Goal: Task Accomplishment & Management: Manage account settings

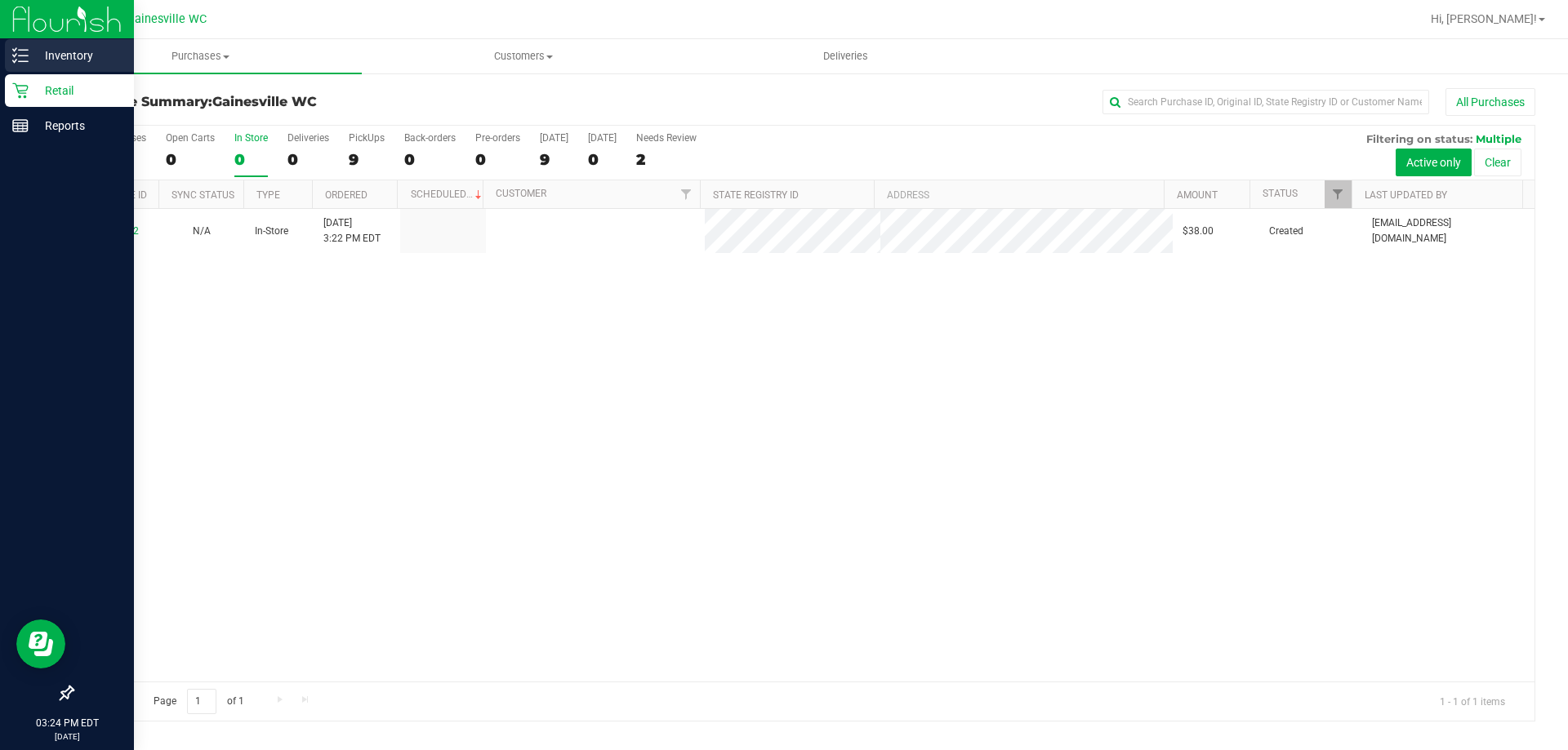
click at [43, 47] on p "Inventory" at bounding box center [78, 54] width 98 height 19
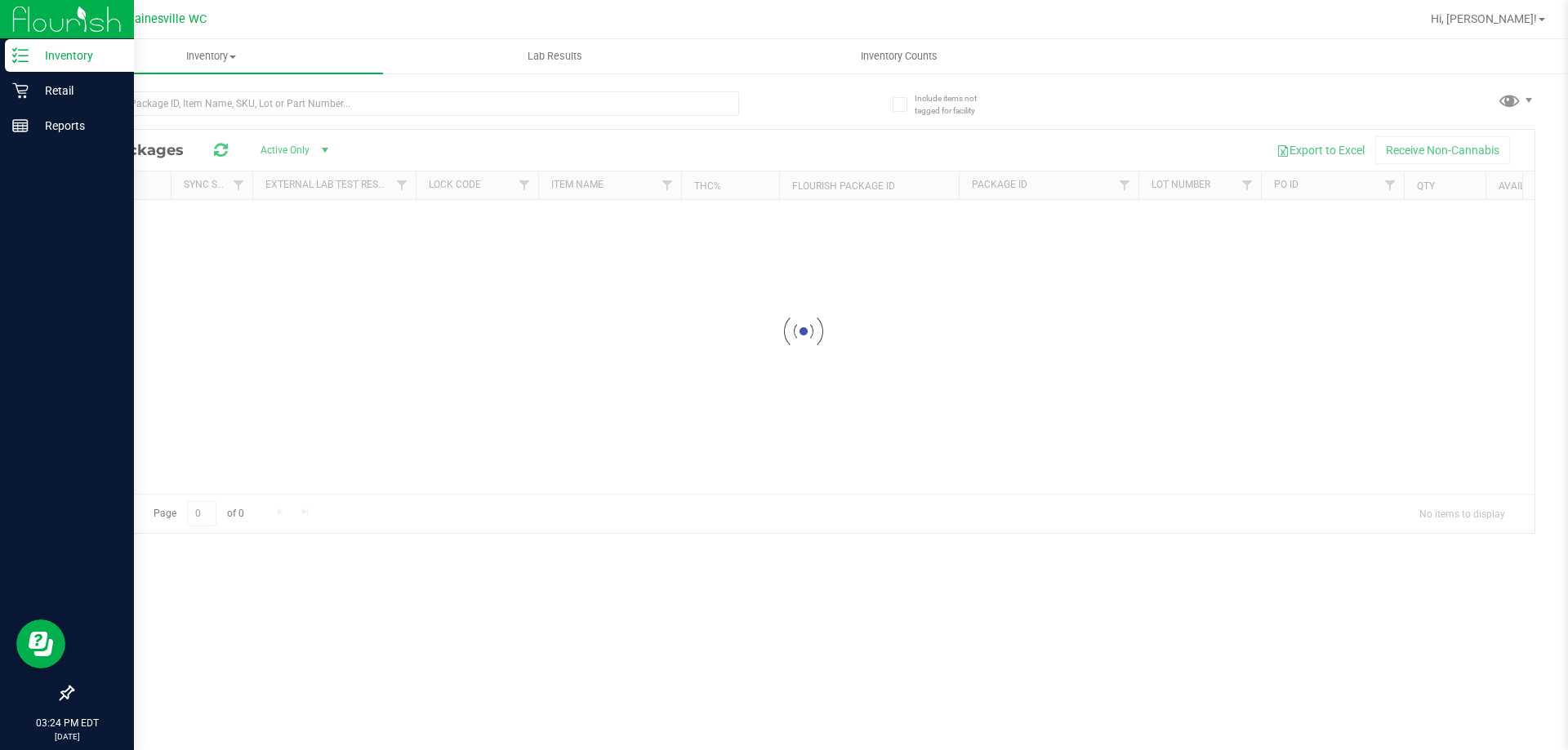
click at [324, 118] on div at bounding box center [406, 110] width 667 height 38
click at [324, 115] on input "text" at bounding box center [406, 103] width 667 height 25
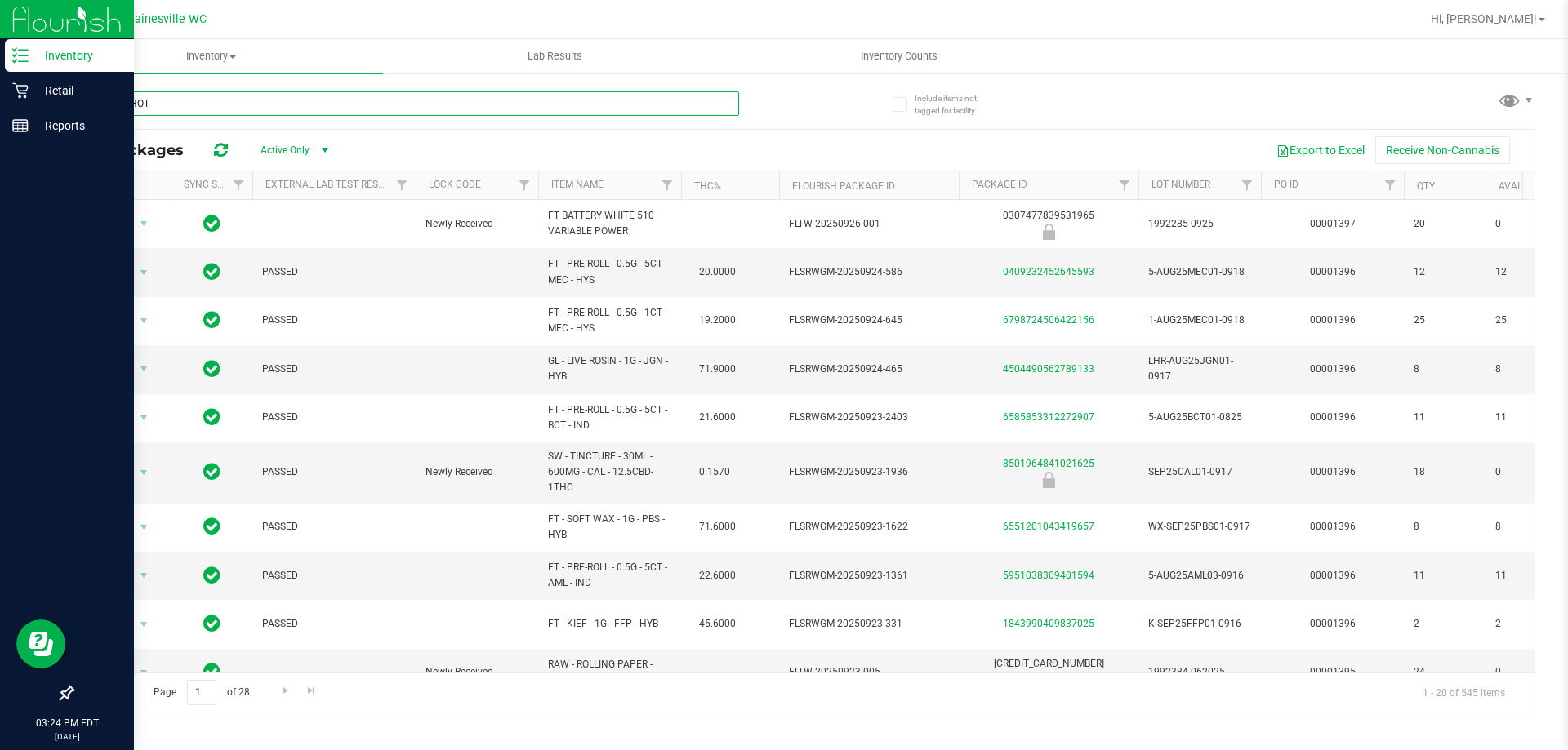
type input "WHITE HOT"
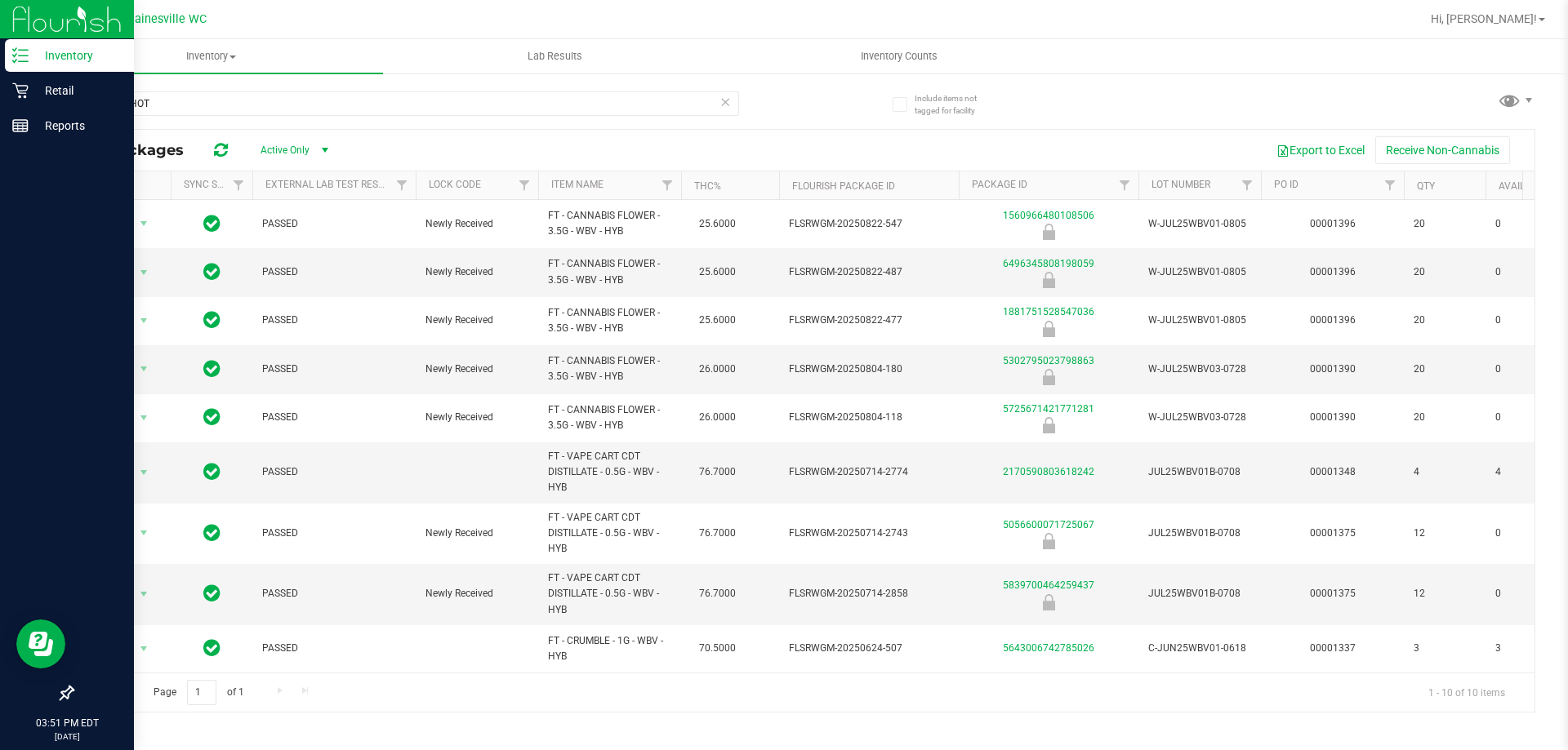
click at [895, 150] on div "Export to Excel Receive Non-Cannabis" at bounding box center [934, 151] width 1174 height 28
click at [1118, 105] on div "WHITE HOT All Packages Active Only Active Only Lab Samples Locked All External …" at bounding box center [803, 393] width 1463 height 636
click at [41, 95] on p "Retail" at bounding box center [78, 90] width 98 height 19
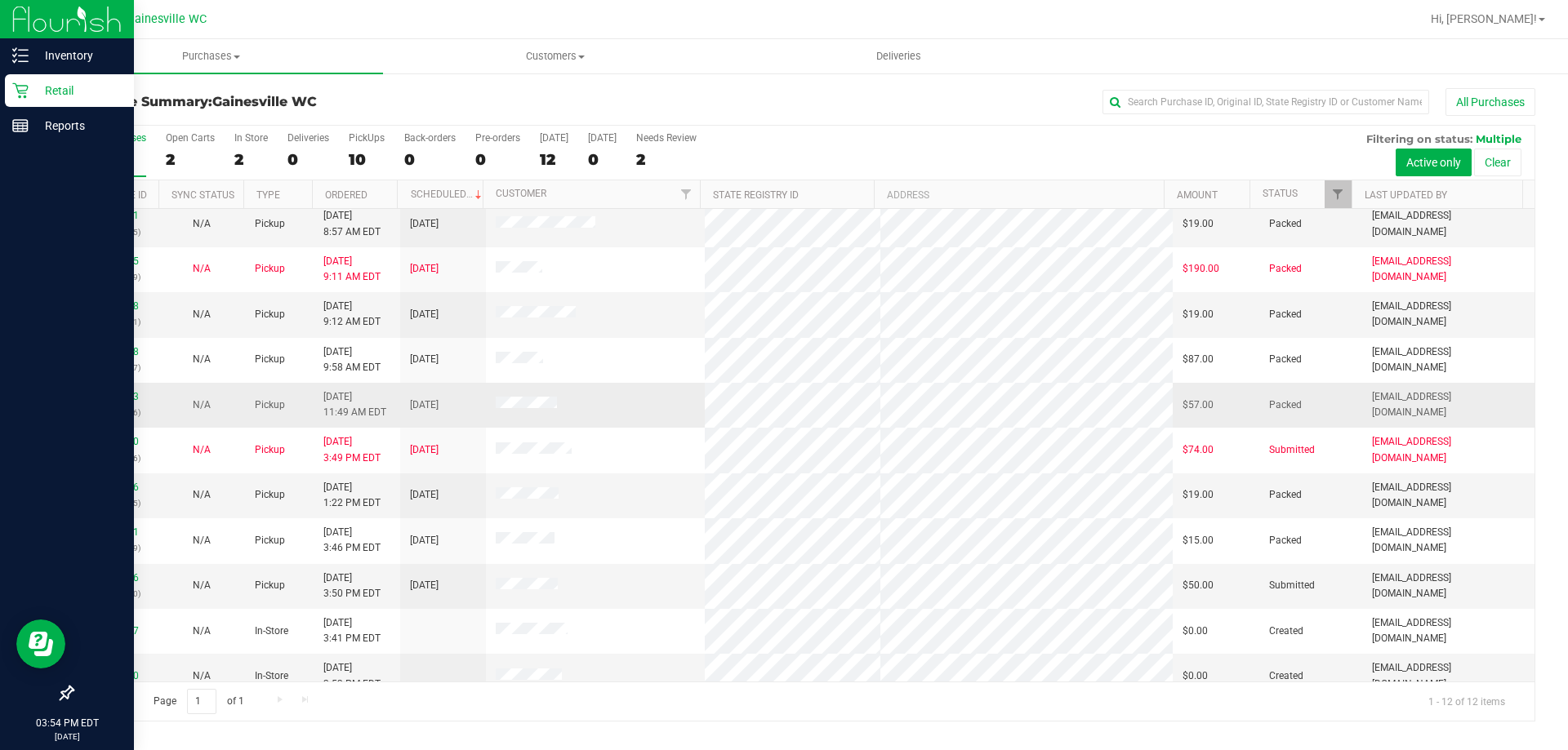
scroll to position [69, 0]
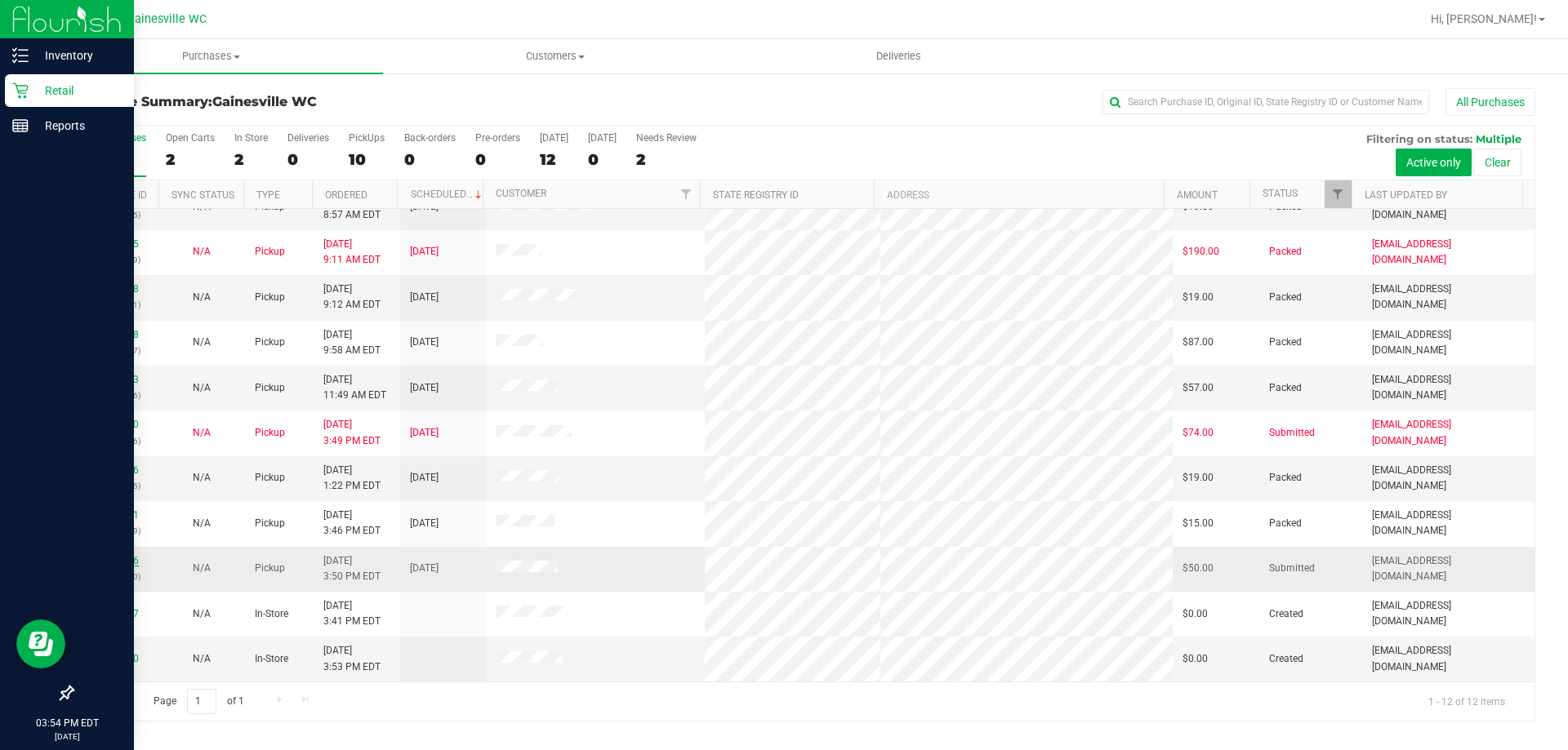
click at [135, 558] on link "12026056" at bounding box center [115, 561] width 45 height 11
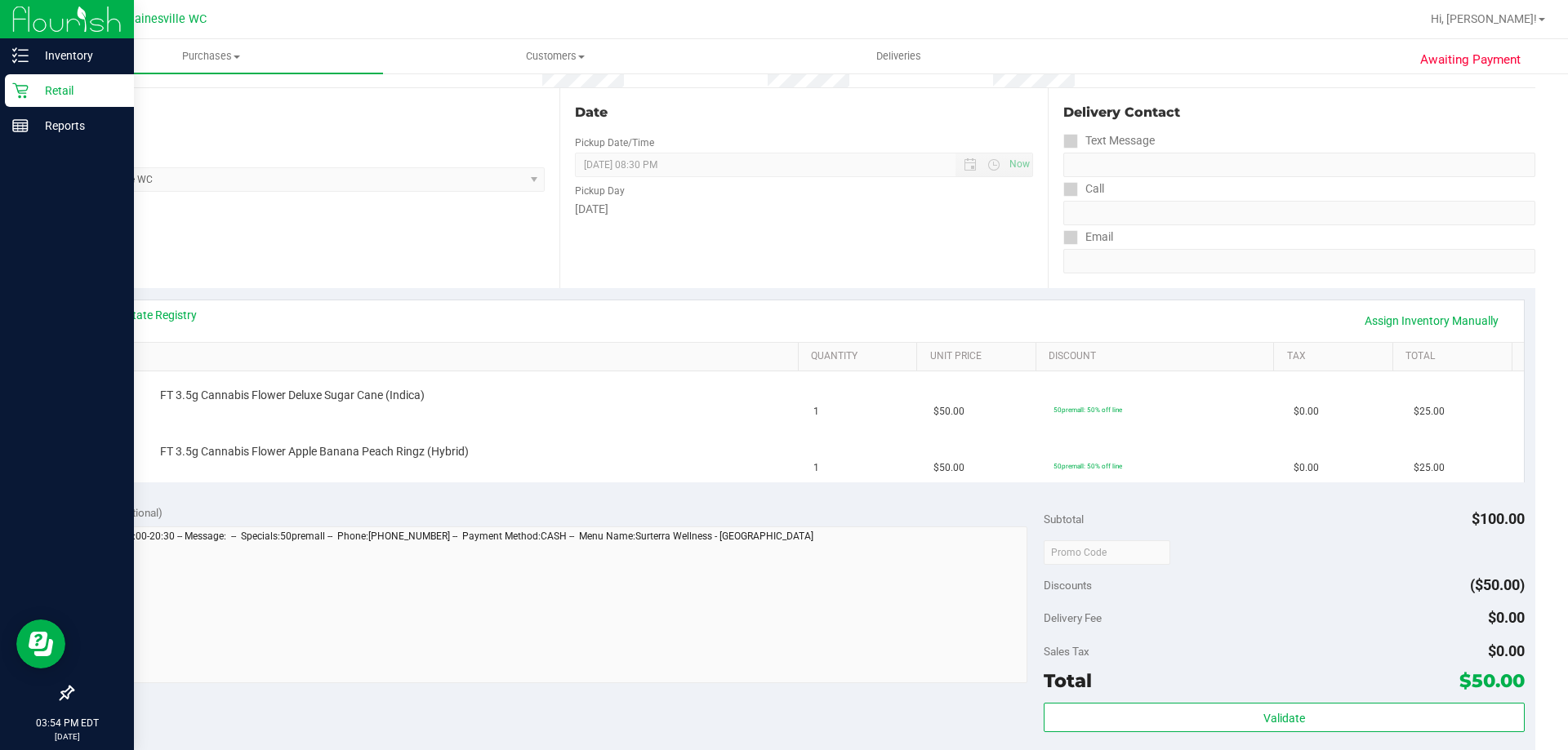
scroll to position [326, 0]
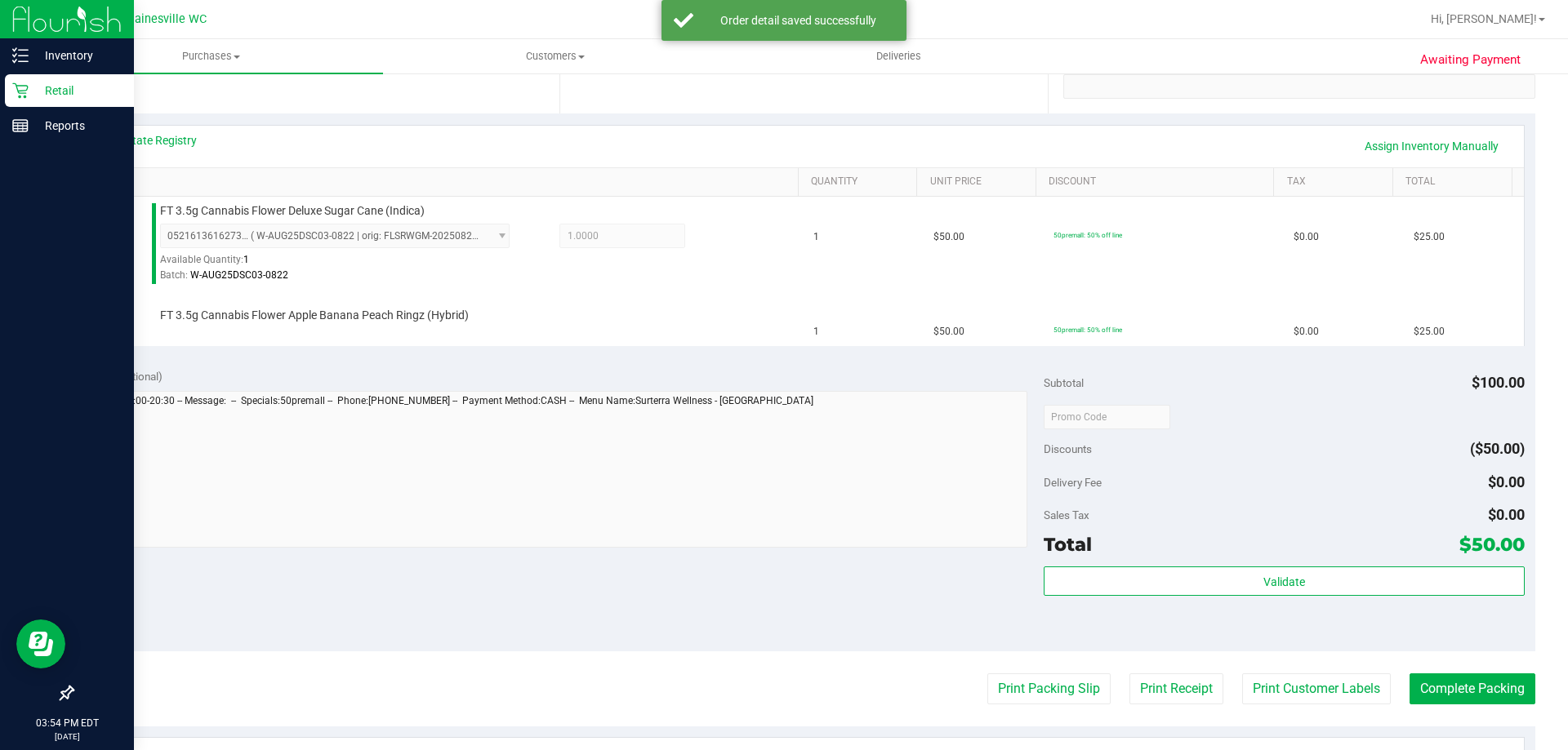
click at [719, 581] on div "Notes (optional) Subtotal $100.00 Discounts ($50.00) Delivery Fee $0.00 Sales T…" at bounding box center [803, 504] width 1463 height 294
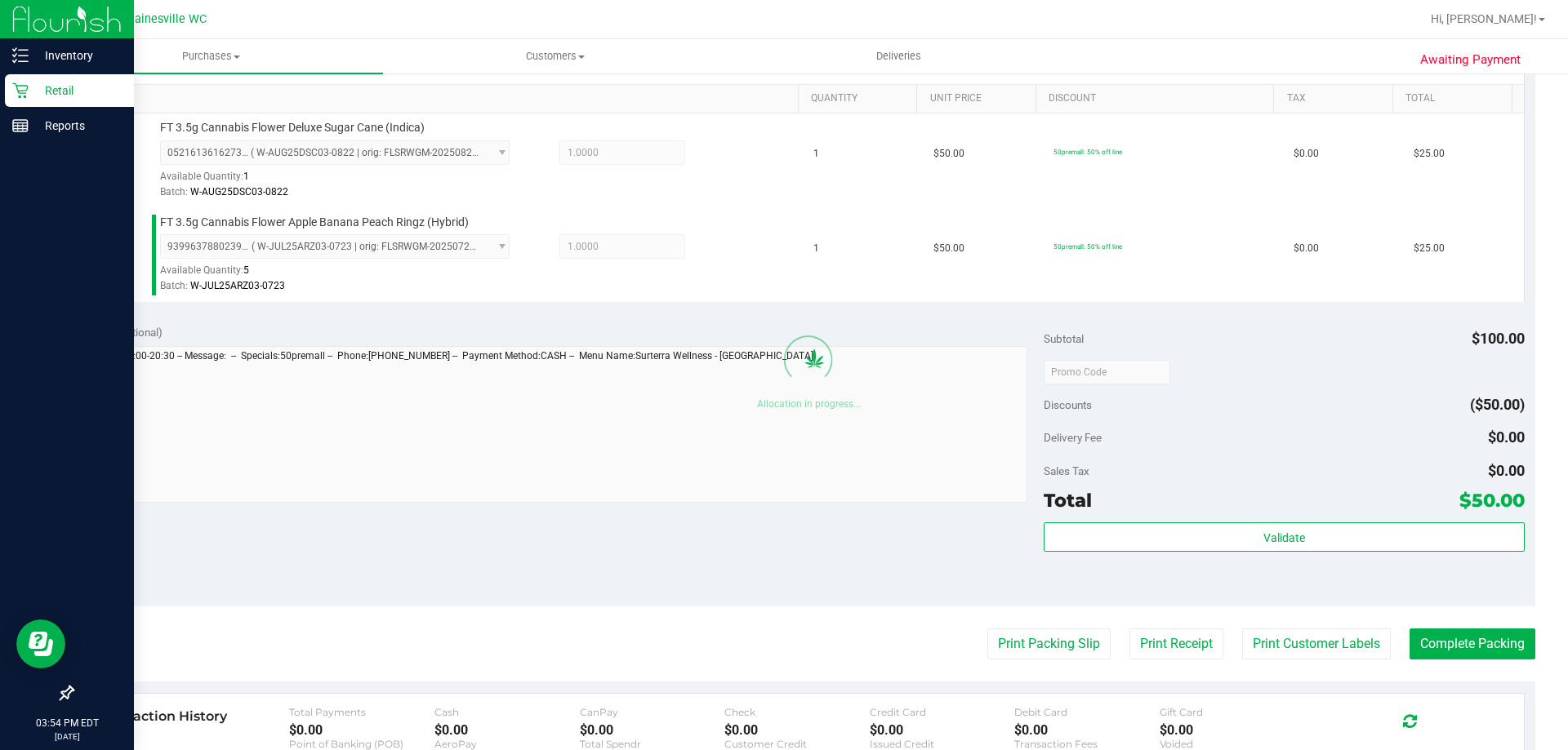
scroll to position [490, 0]
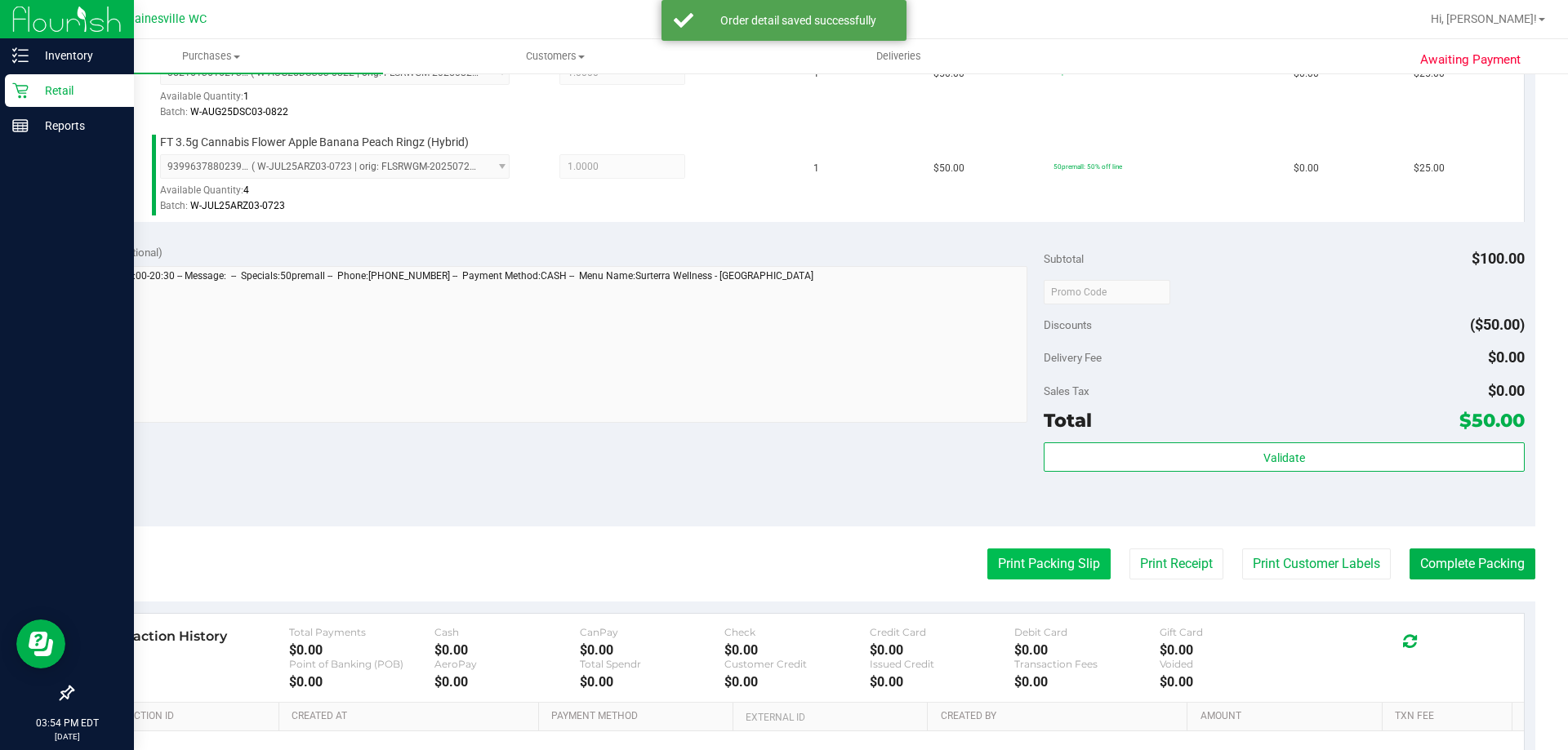
click at [1047, 567] on button "Print Packing Slip" at bounding box center [1048, 564] width 123 height 31
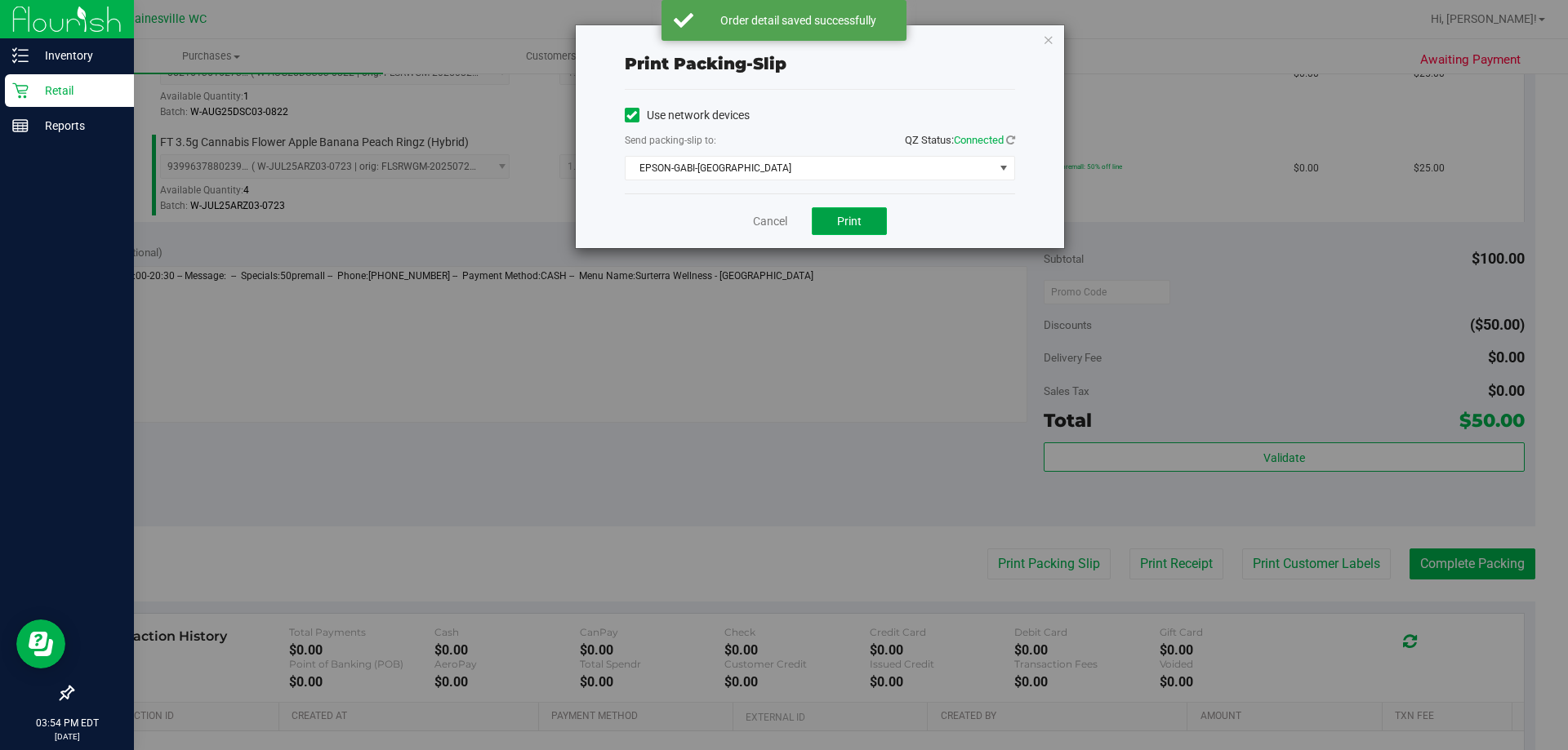
click at [842, 209] on button "Print" at bounding box center [848, 221] width 75 height 28
click at [776, 222] on link "Cancel" at bounding box center [770, 222] width 34 height 18
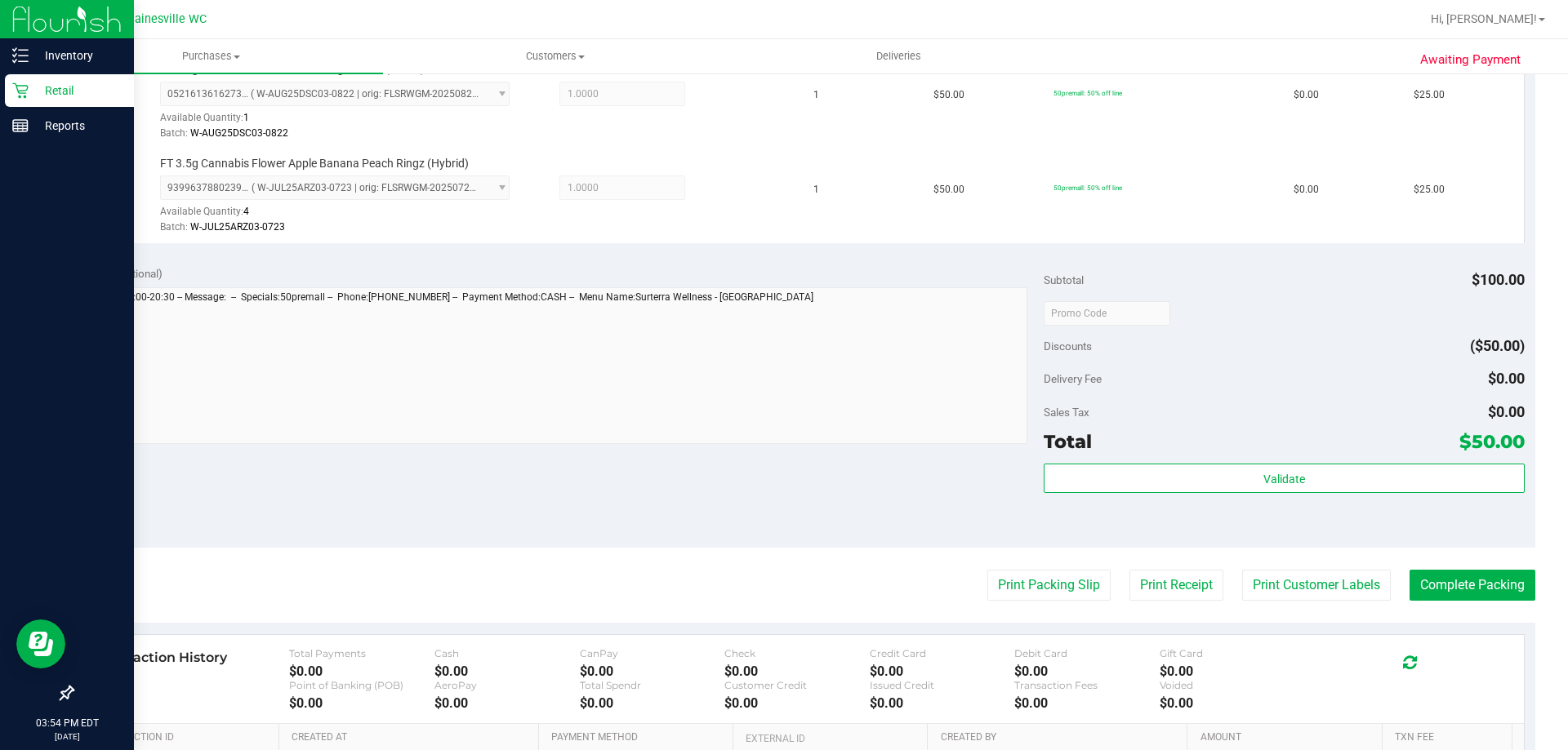
scroll to position [653, 0]
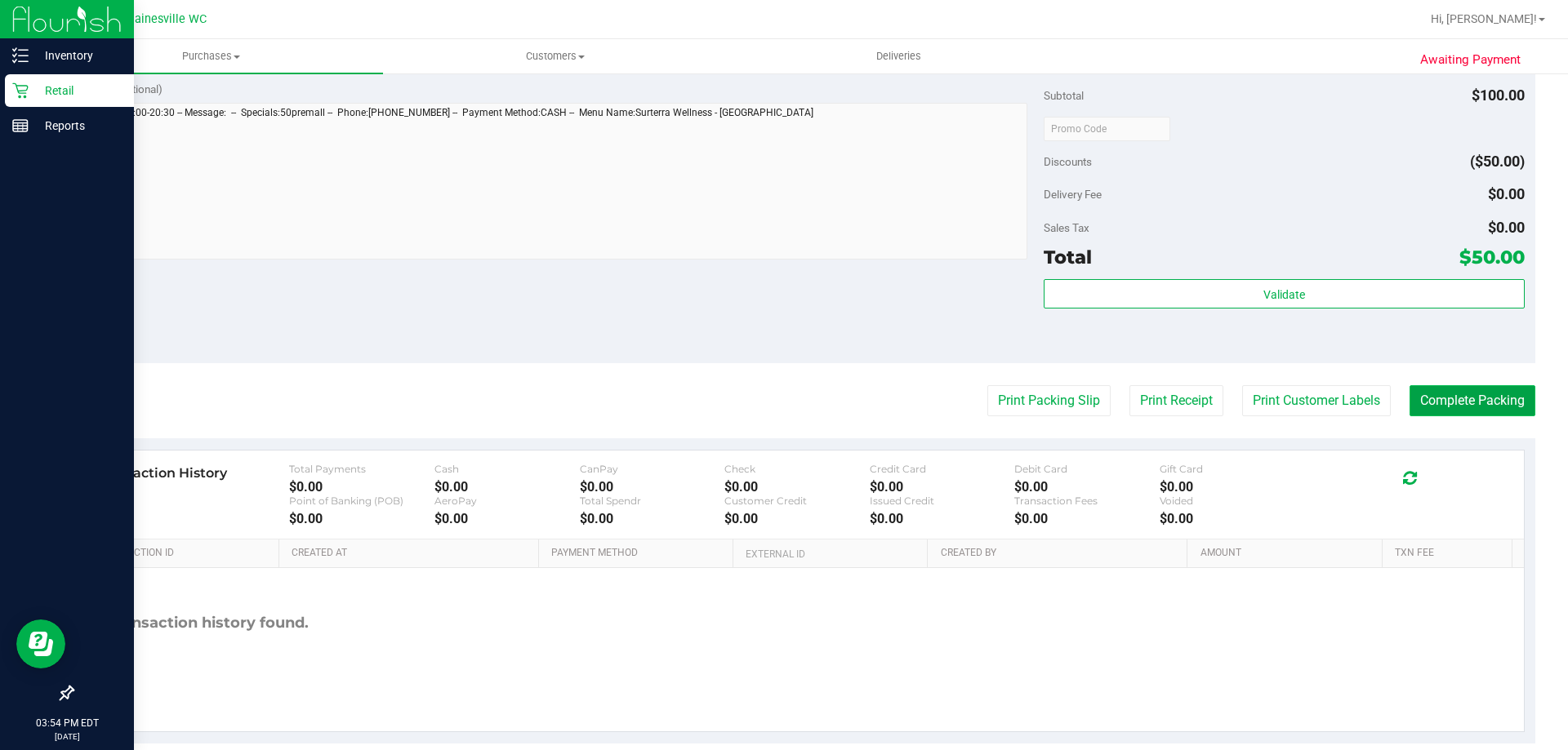
click at [1428, 389] on button "Complete Packing" at bounding box center [1472, 401] width 126 height 31
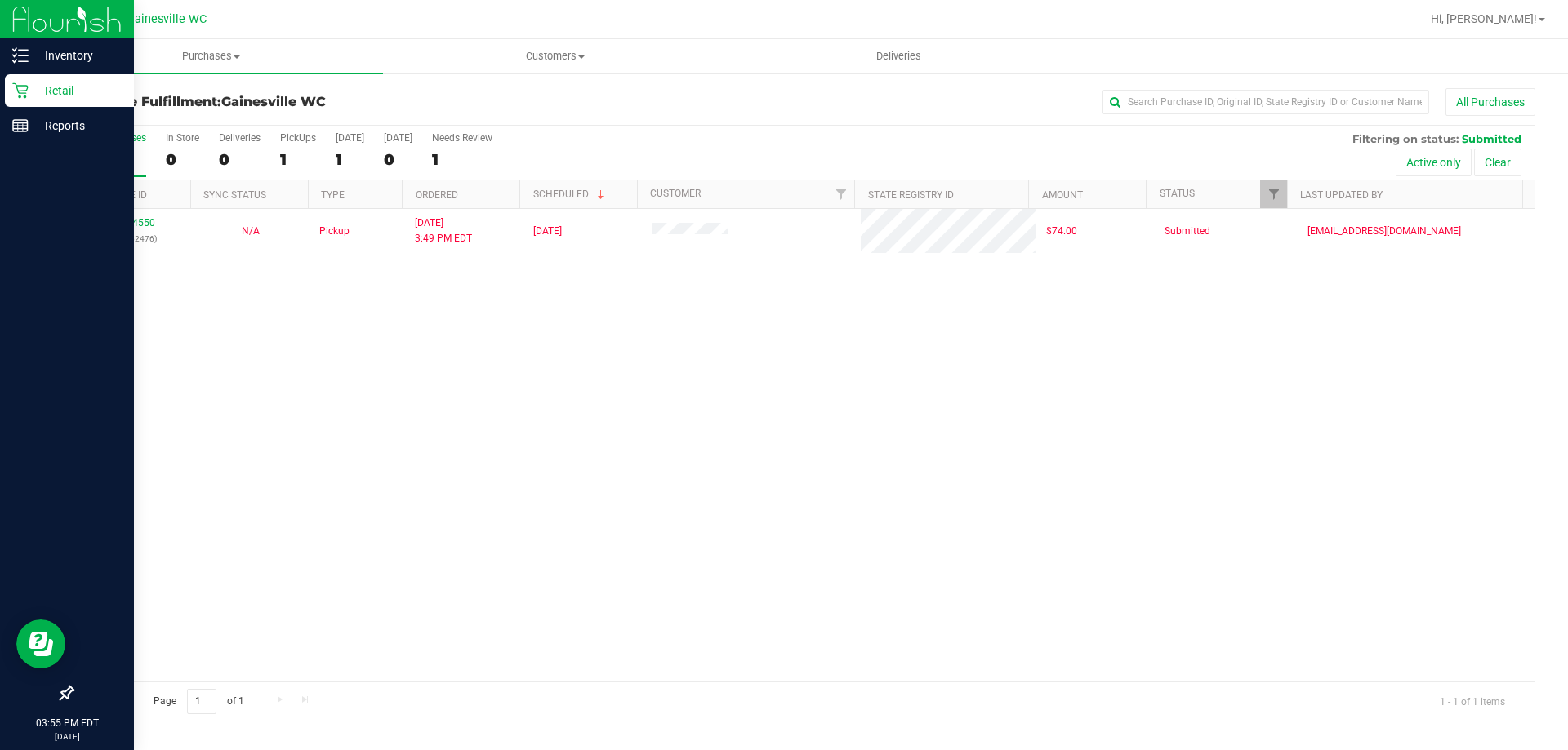
click at [1365, 409] on div "12024550 (329062476) N/A Pickup [DATE] 3:49 PM EDT 9/29/2025 $74.00 Submitted […" at bounding box center [804, 445] width 1462 height 473
click at [1316, 378] on div "12024550 (329062476) N/A Pickup [DATE] 3:49 PM EDT 9/29/2025 $74.00 Submitted […" at bounding box center [804, 445] width 1462 height 473
click at [20, 91] on icon at bounding box center [19, 91] width 16 height 16
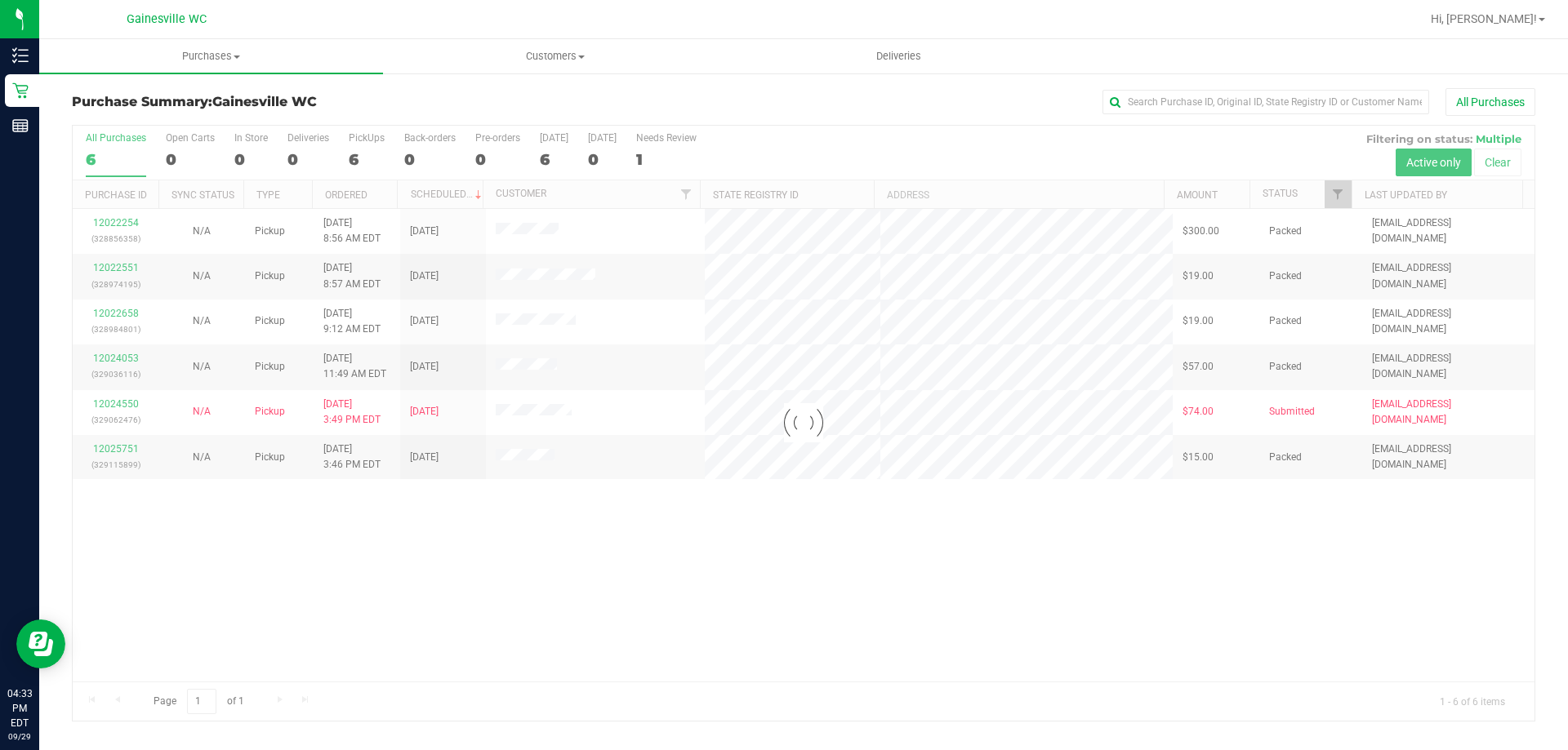
click at [687, 536] on div at bounding box center [804, 423] width 1462 height 595
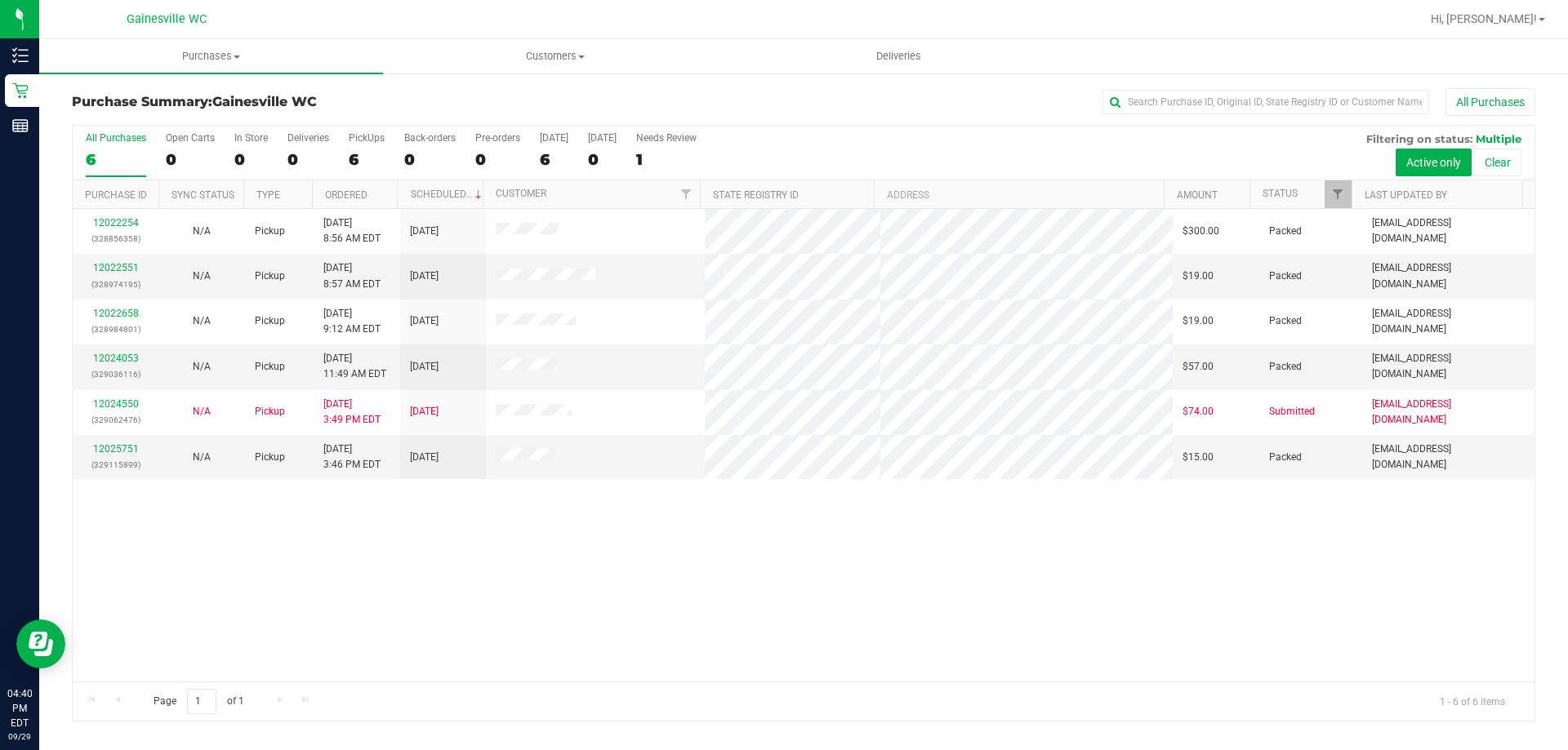
click at [129, 147] on label "All Purchases 6" at bounding box center [115, 154] width 60 height 45
click at [0, 0] on input "All Purchases 6" at bounding box center [0, 0] width 0 height 0
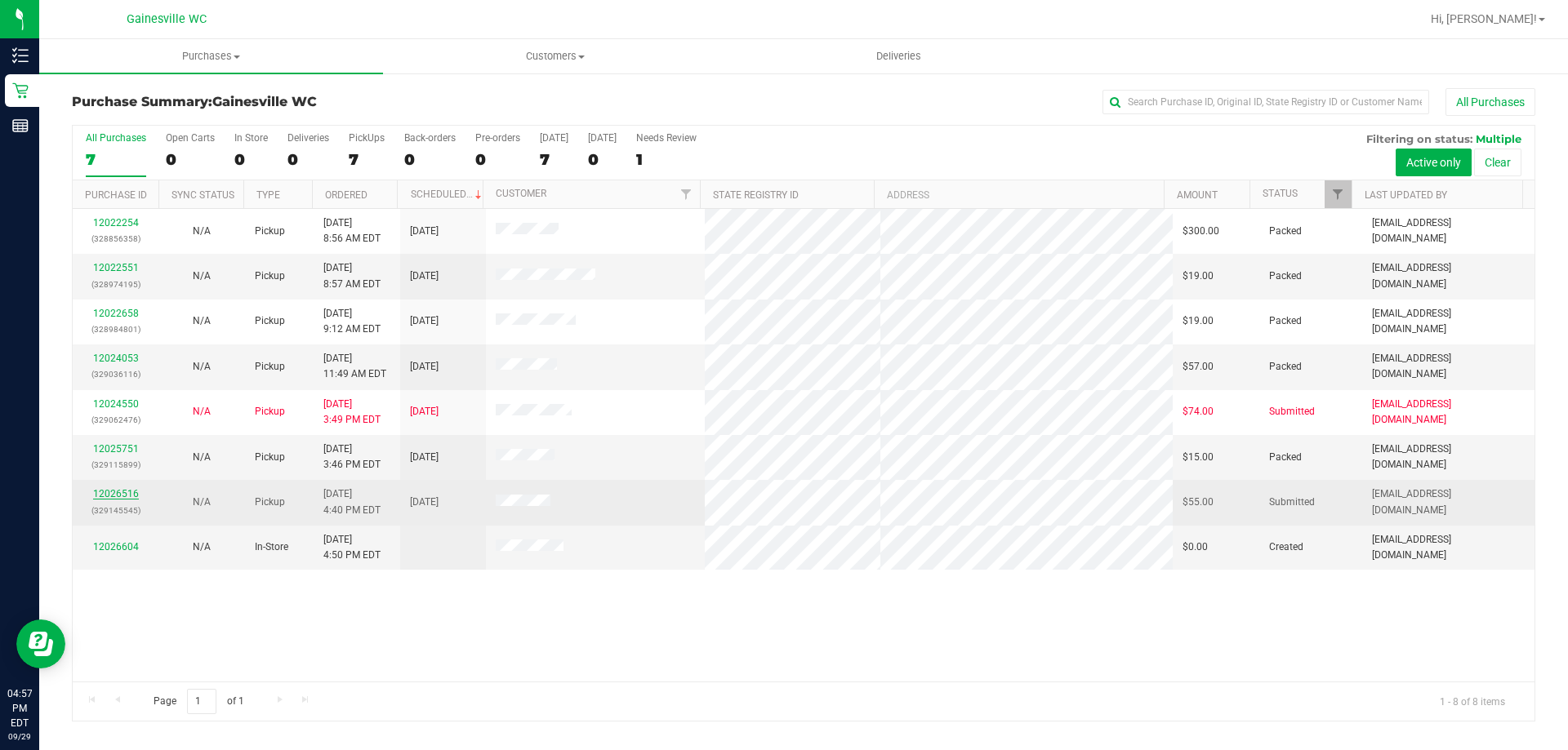
click at [115, 490] on link "12026516" at bounding box center [115, 493] width 45 height 11
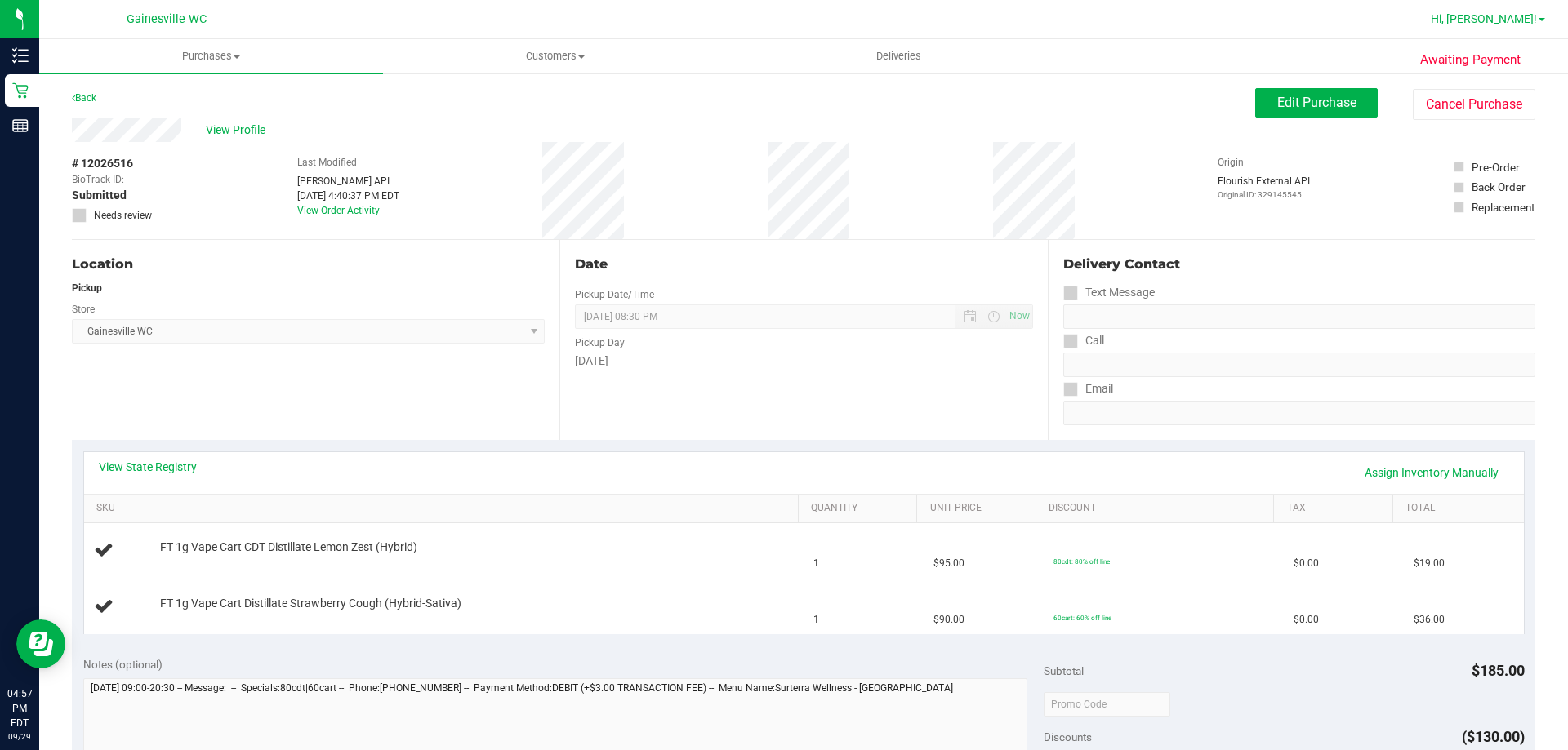
click at [1525, 22] on span "Hi, [PERSON_NAME]!" at bounding box center [1483, 18] width 106 height 13
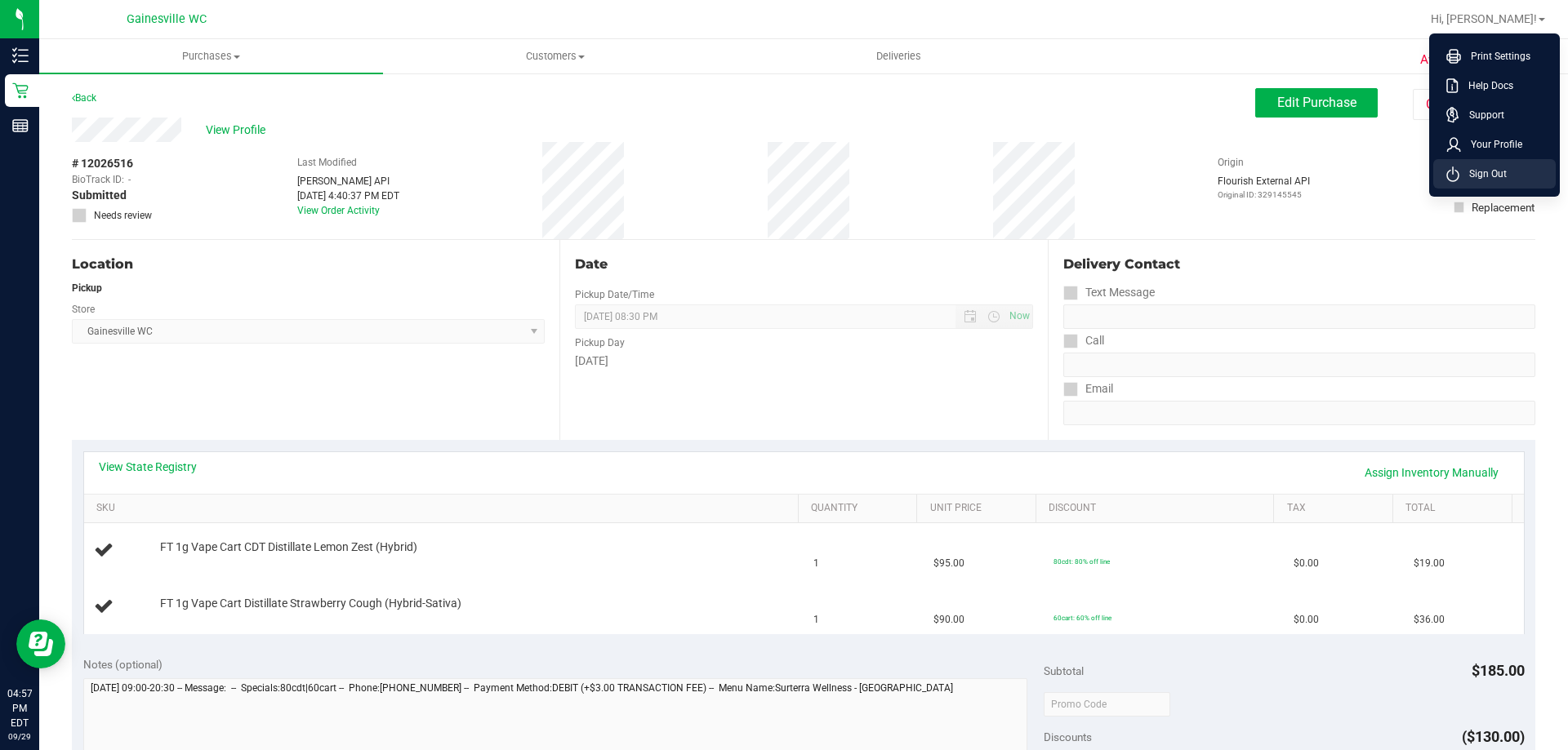
click at [1504, 173] on span "Sign Out" at bounding box center [1482, 174] width 47 height 17
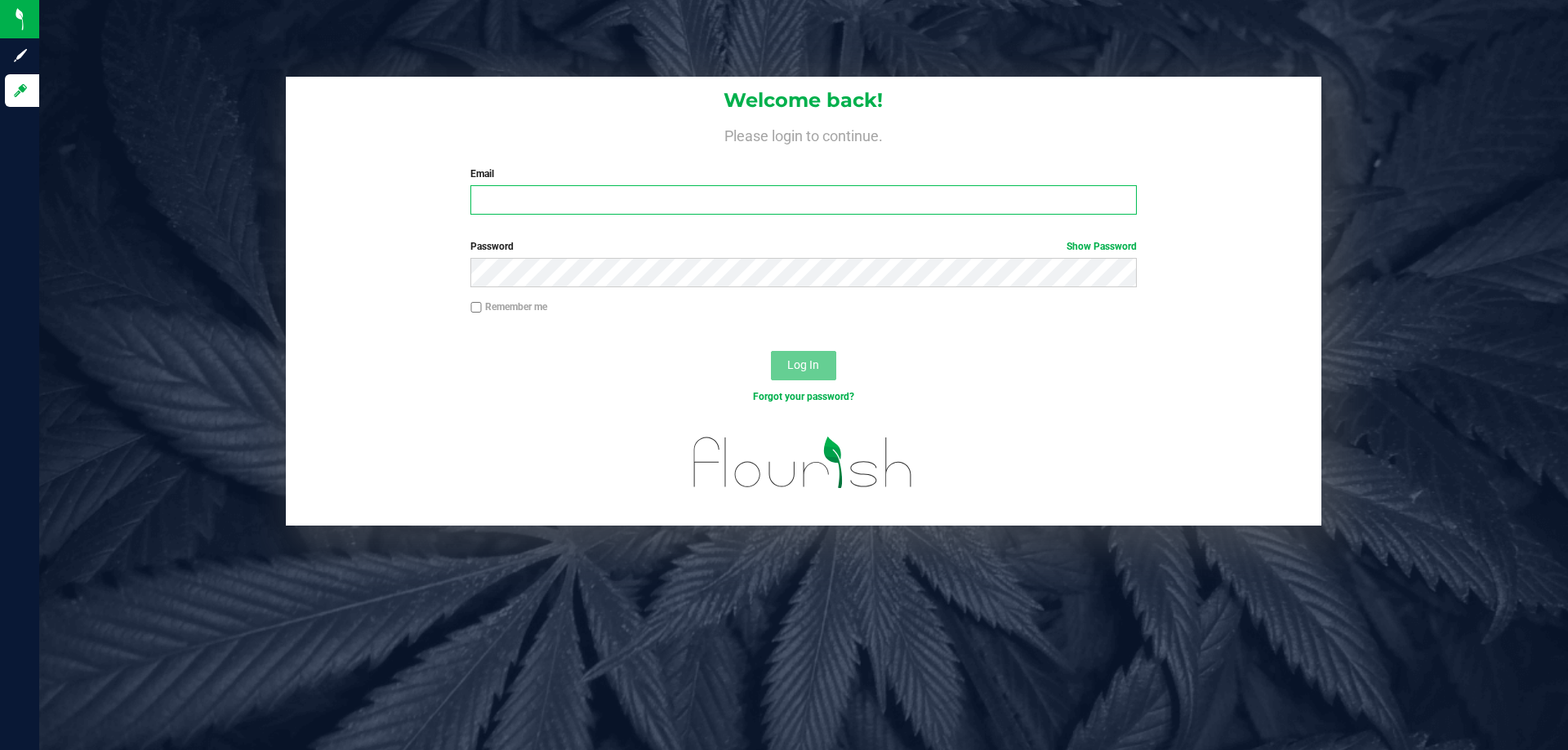
click at [516, 211] on input "Email" at bounding box center [803, 200] width 665 height 30
type input "[EMAIL_ADDRESS][DOMAIN_NAME]"
click at [771, 351] on button "Log In" at bounding box center [803, 366] width 66 height 30
